Goal: Check status: Check status

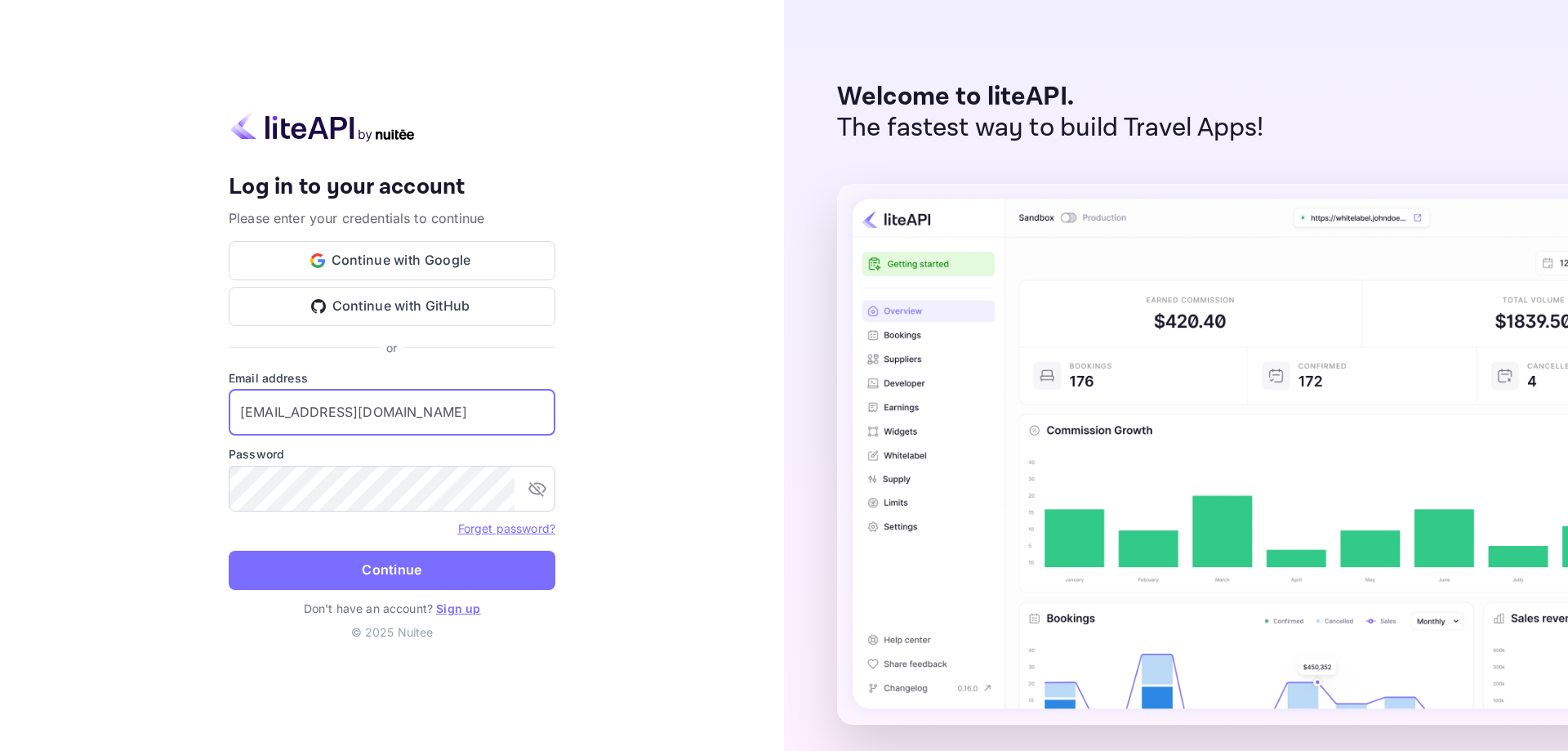
click at [251, 406] on input "[EMAIL_ADDRESS][DOMAIN_NAME]" at bounding box center [392, 412] width 327 height 46
click at [264, 560] on button "Continue" at bounding box center [392, 570] width 327 height 39
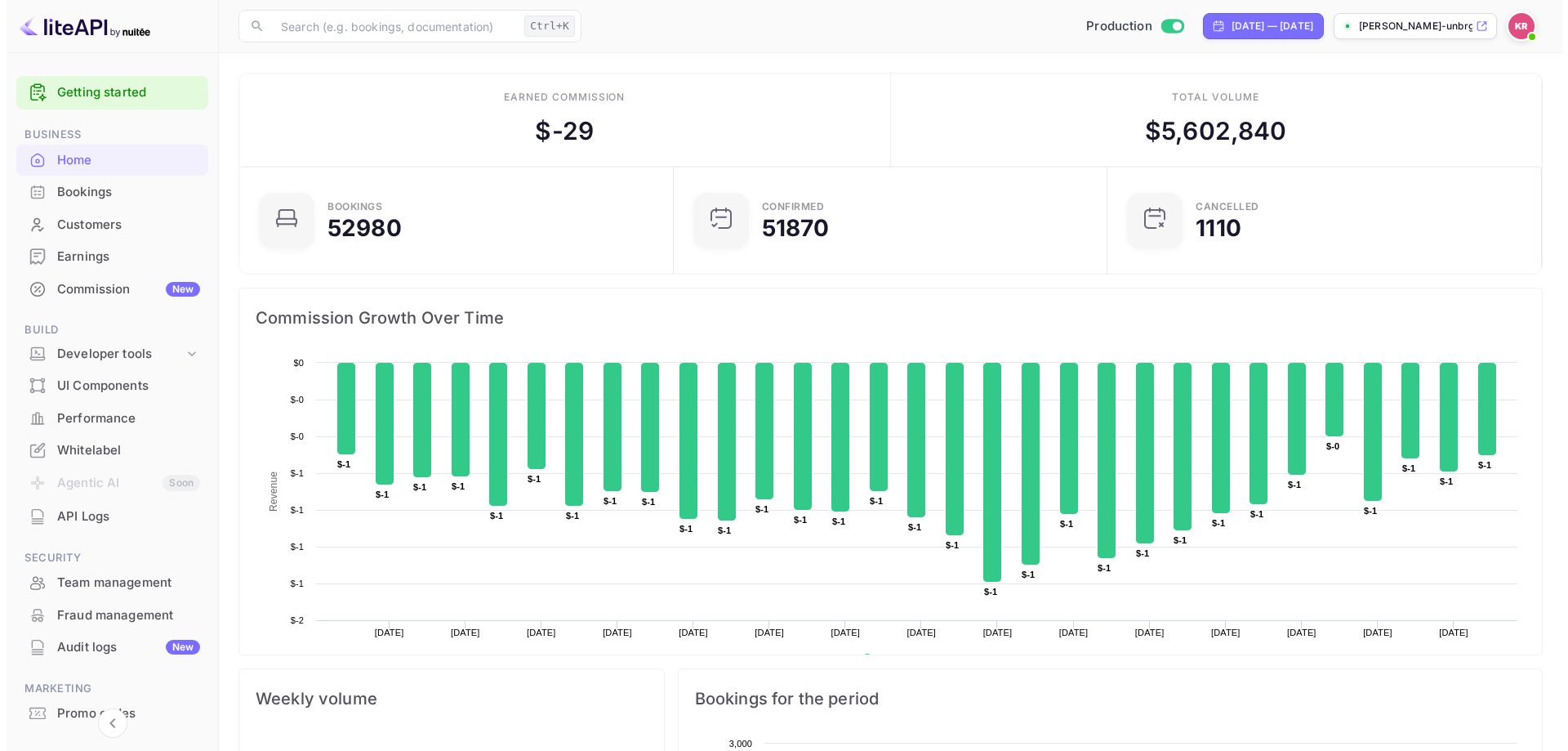
scroll to position [13, 13]
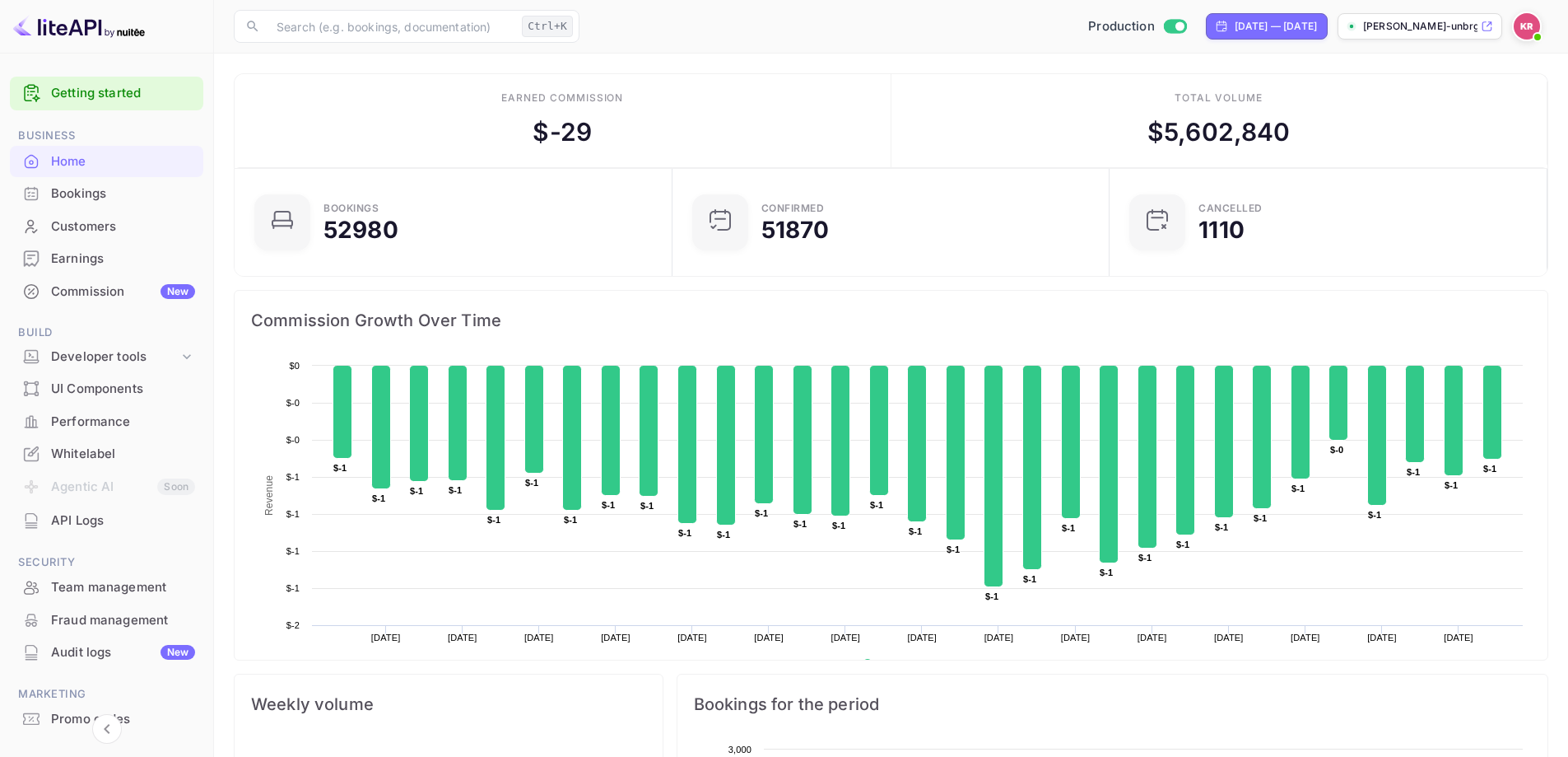
click at [83, 191] on div "Bookings" at bounding box center [123, 194] width 144 height 19
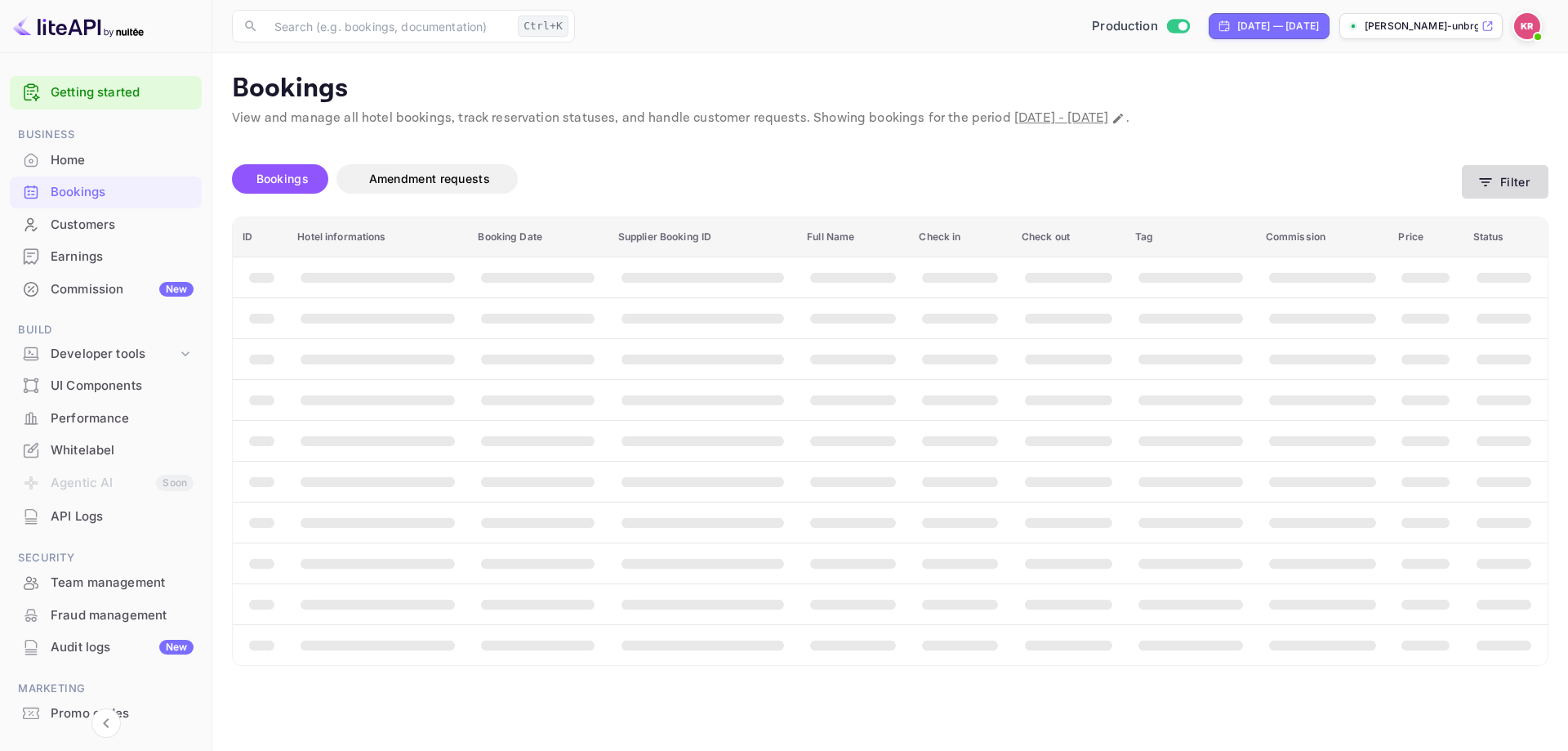
click at [1503, 181] on button "Filter" at bounding box center [1505, 181] width 87 height 33
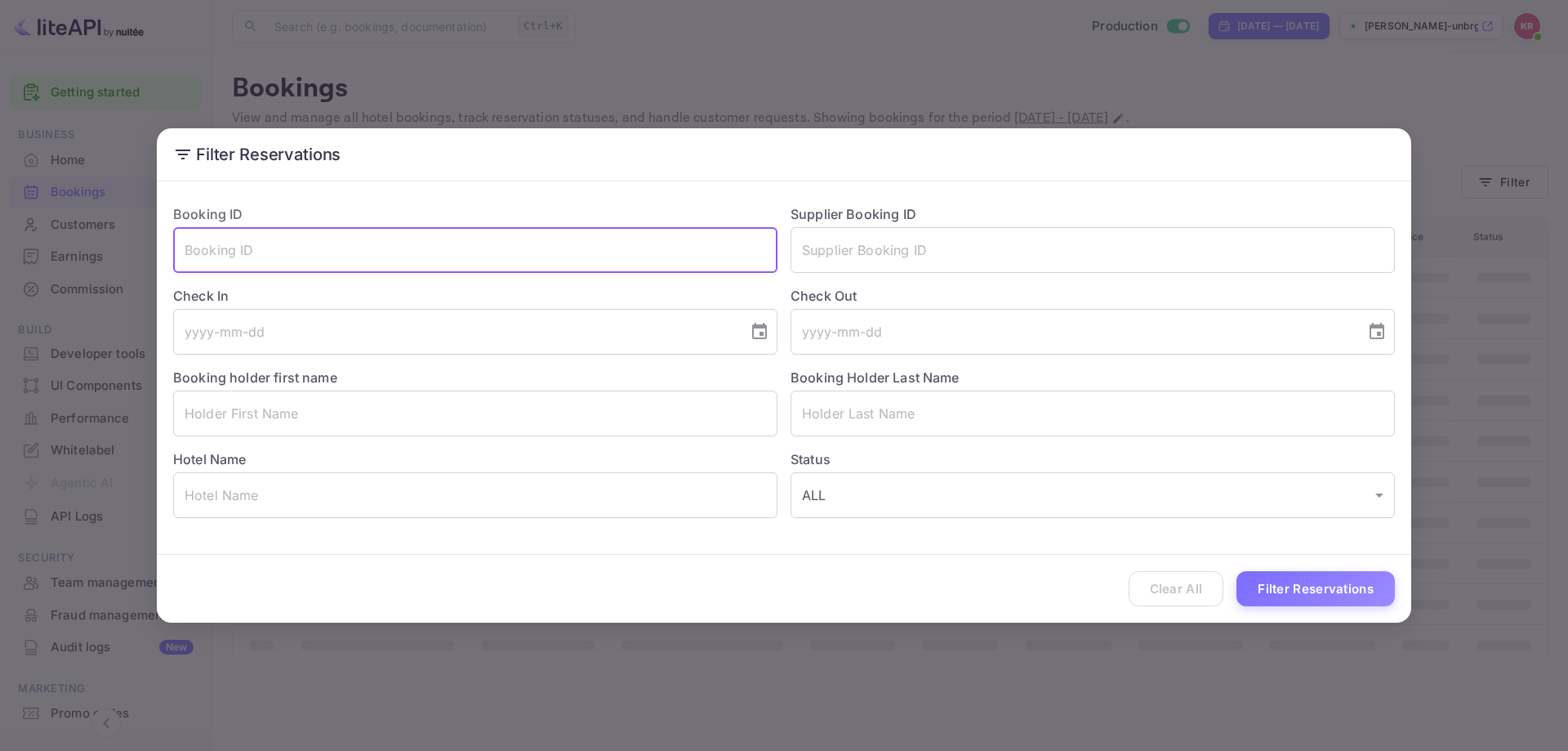
paste input "1AM5gAY-p"
type input "1AM5gAY-p"
click at [1325, 595] on button "Filter Reservations" at bounding box center [1315, 589] width 158 height 35
click at [401, 258] on input "1AM5gAY-p" at bounding box center [475, 250] width 605 height 46
click at [188, 243] on input "1AM5gAY-p" at bounding box center [475, 250] width 605 height 46
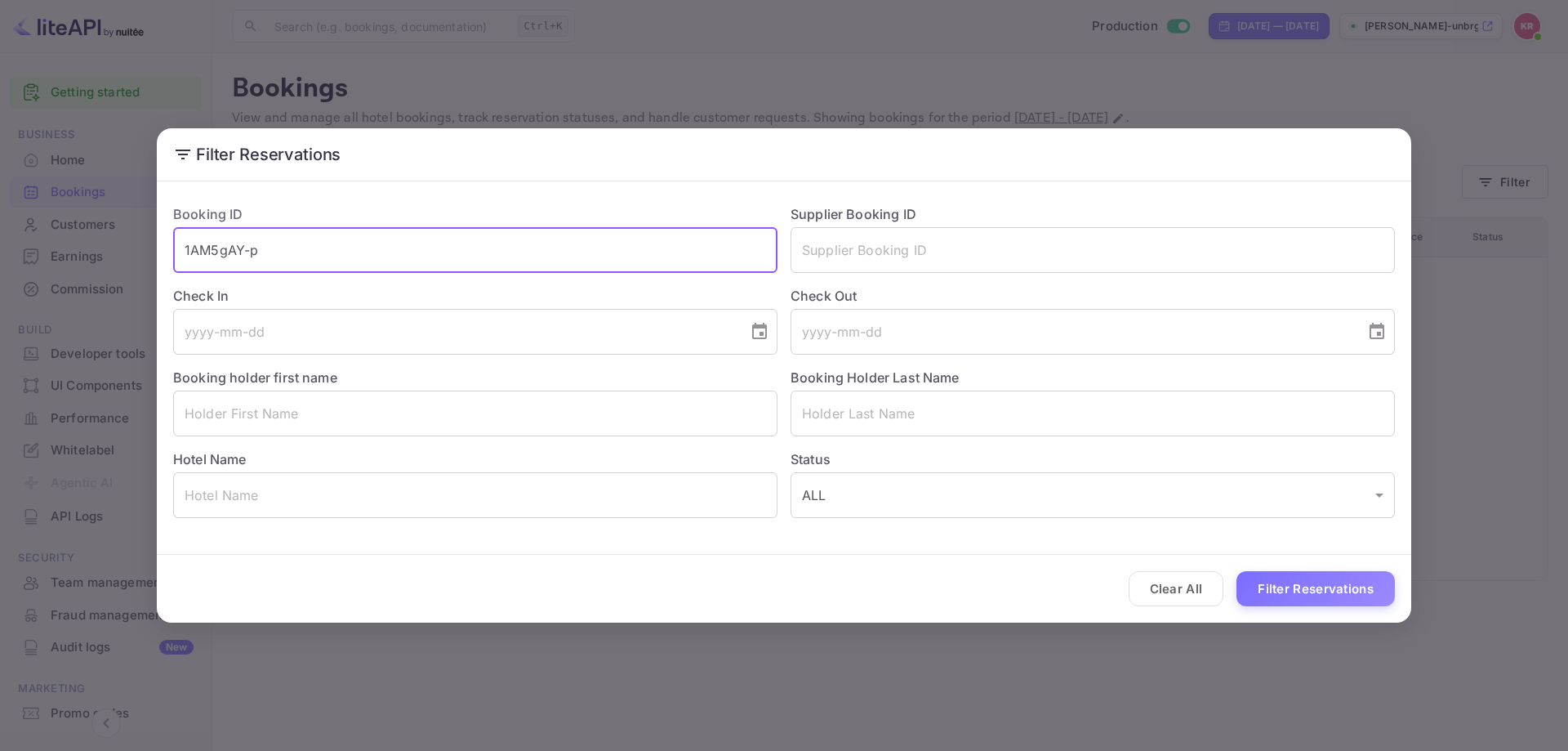
click at [266, 253] on input "1AM5gAY-p" at bounding box center [475, 250] width 605 height 46
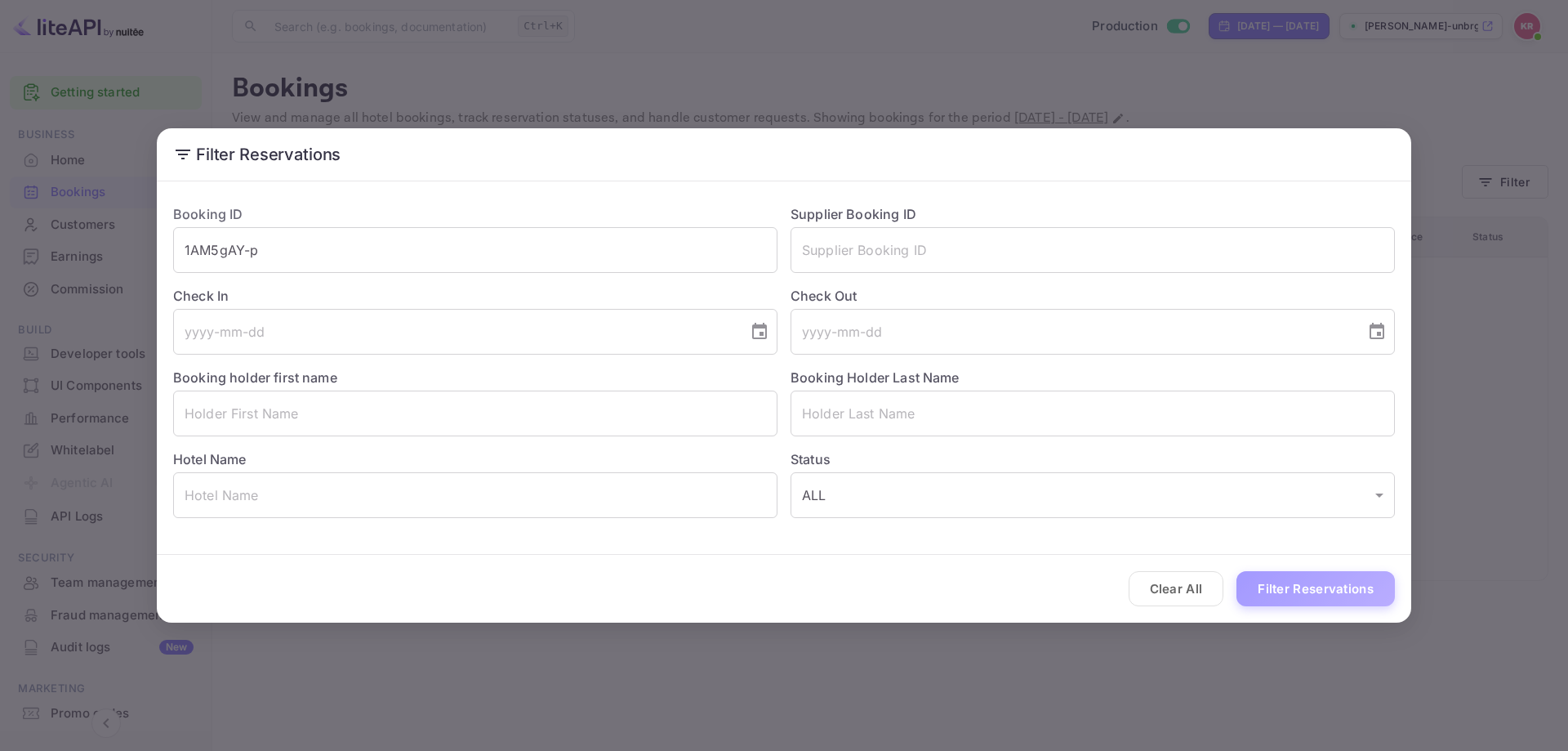
click at [1263, 585] on button "Filter Reservations" at bounding box center [1315, 589] width 158 height 35
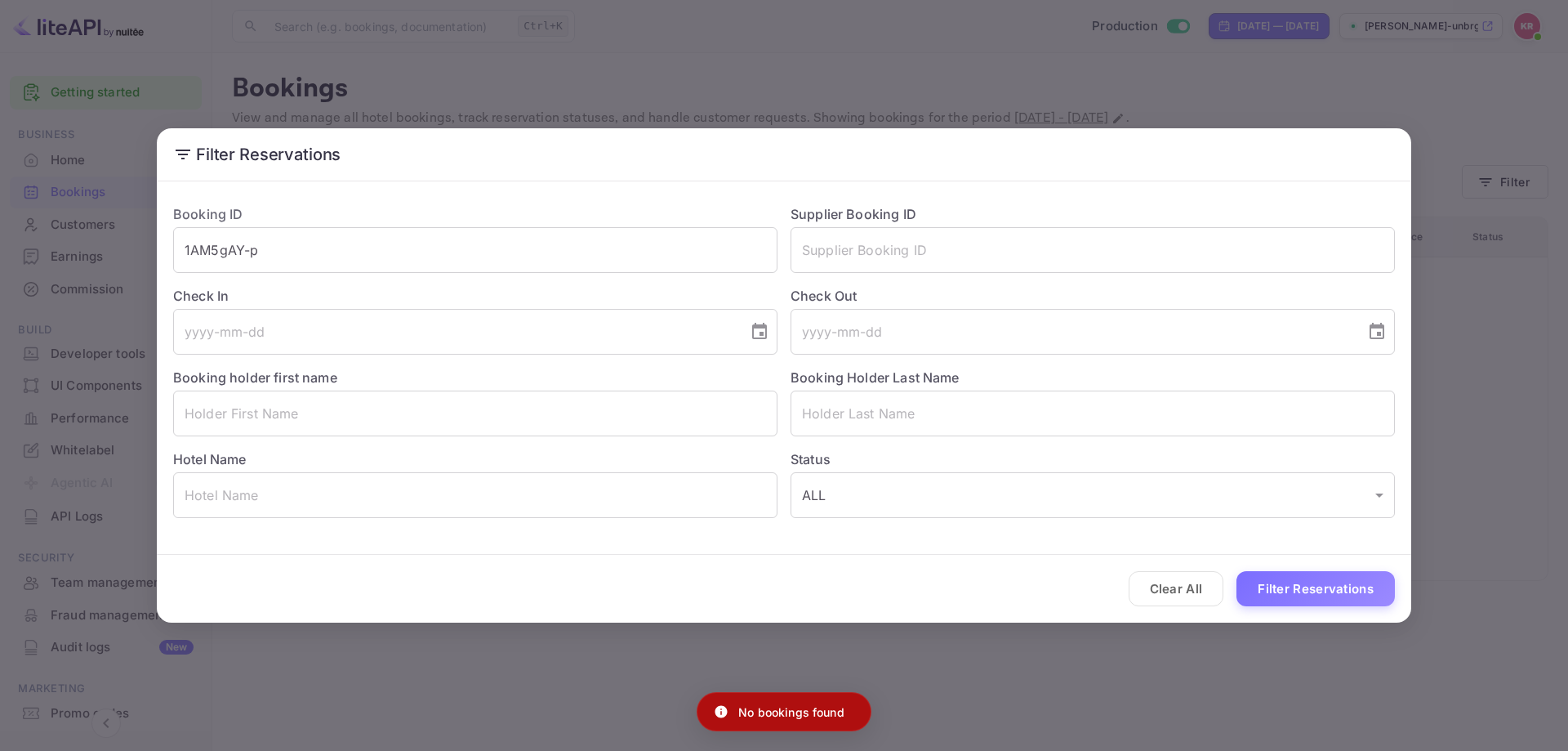
click at [544, 52] on div "Filter Reservations Booking ID 1AM5gAY-p ​ Supplier Booking ID ​ Check In ​ Che…" at bounding box center [784, 376] width 1568 height 751
